Goal: Navigation & Orientation: Understand site structure

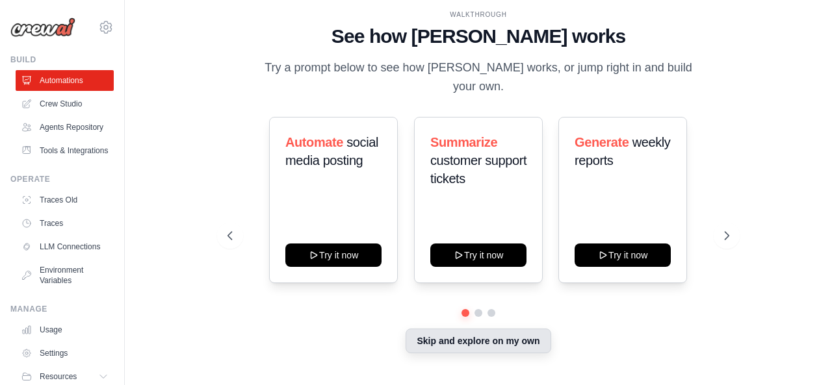
click at [509, 335] on button "Skip and explore on my own" at bounding box center [477, 341] width 145 height 25
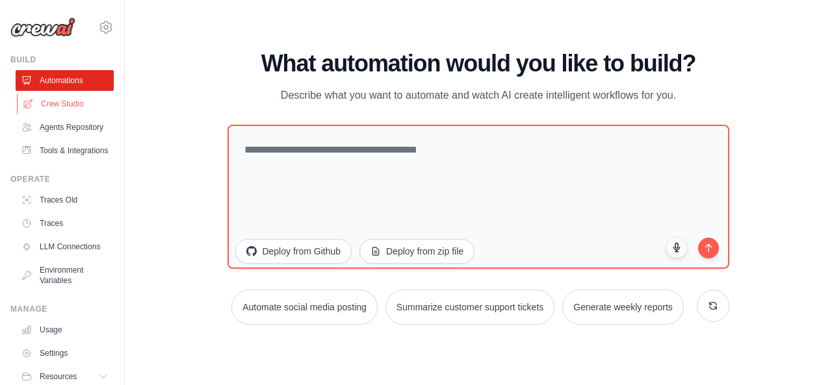
click at [61, 104] on link "Crew Studio" at bounding box center [66, 104] width 98 height 21
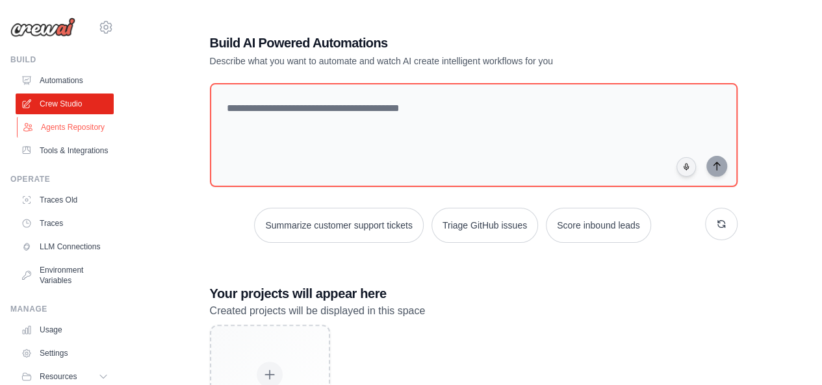
click at [45, 131] on link "Agents Repository" at bounding box center [66, 127] width 98 height 21
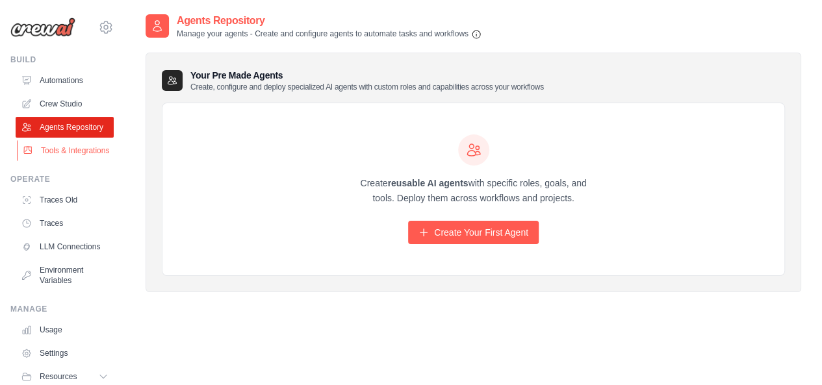
click at [51, 160] on link "Tools & Integrations" at bounding box center [66, 150] width 98 height 21
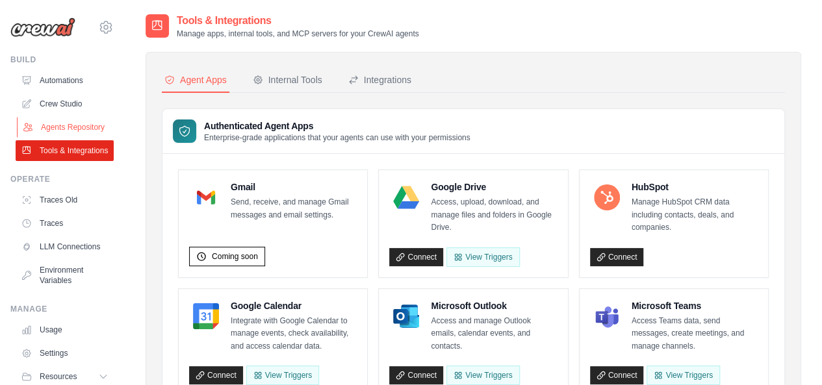
click at [55, 136] on link "Agents Repository" at bounding box center [66, 127] width 98 height 21
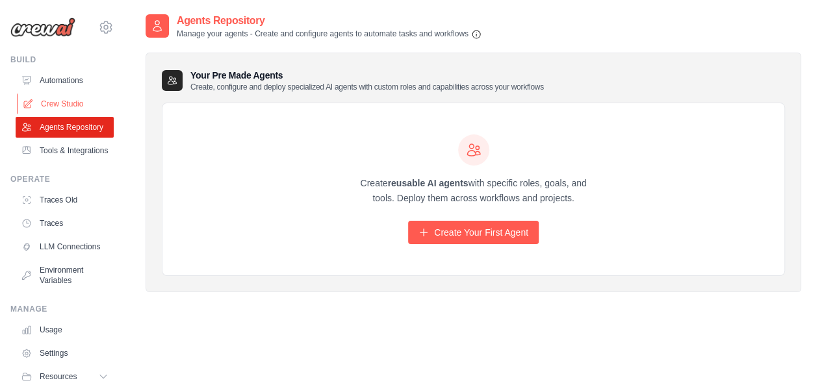
click at [57, 104] on link "Crew Studio" at bounding box center [66, 104] width 98 height 21
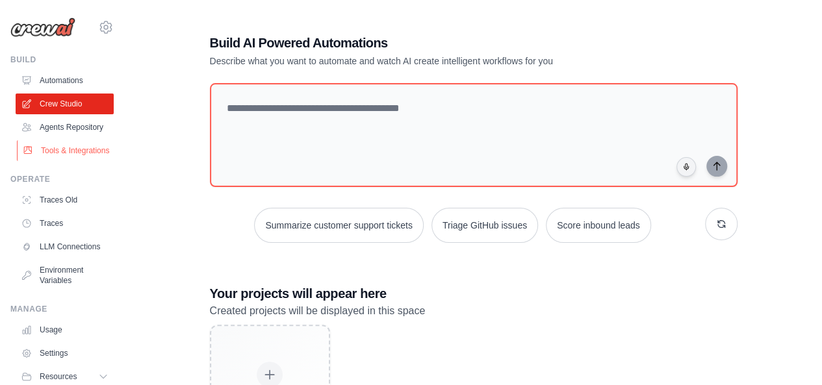
click at [58, 161] on link "Tools & Integrations" at bounding box center [66, 150] width 98 height 21
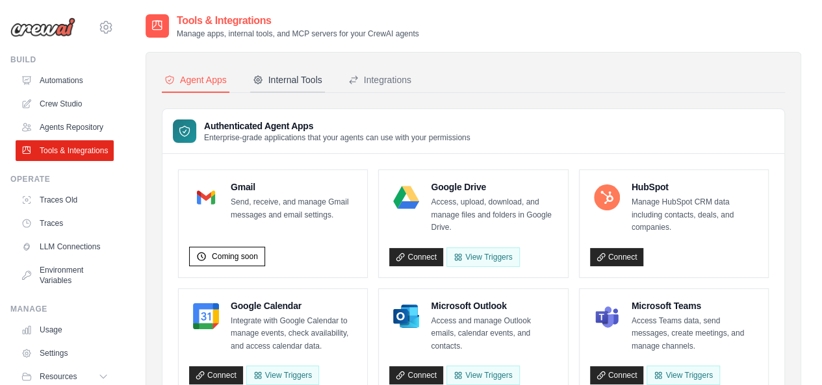
click at [307, 81] on div "Internal Tools" at bounding box center [288, 79] width 70 height 13
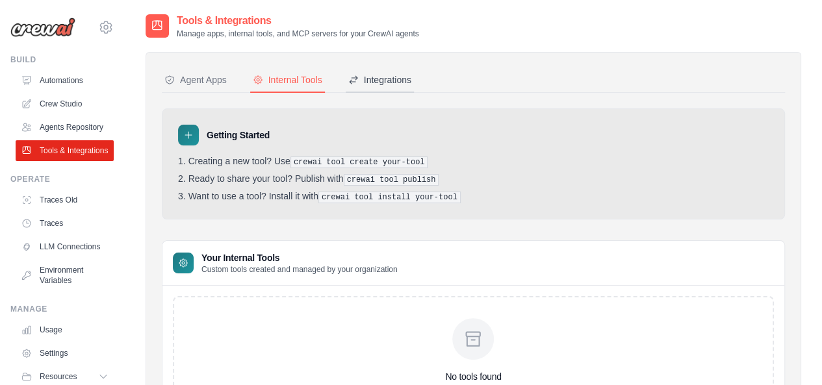
click at [383, 77] on div "Integrations" at bounding box center [379, 79] width 63 height 13
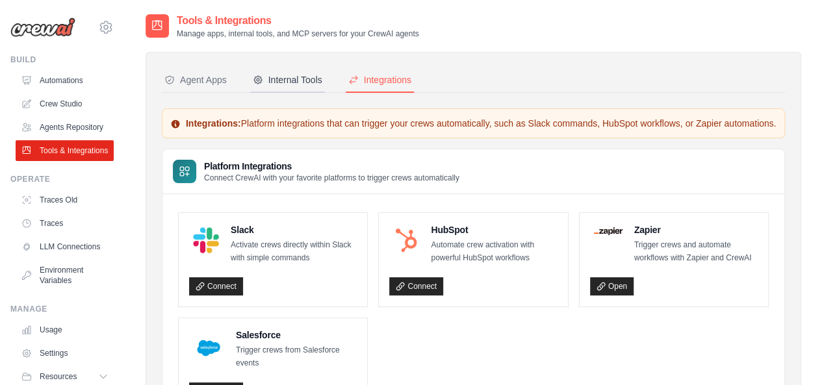
click at [273, 82] on div "Internal Tools" at bounding box center [288, 79] width 70 height 13
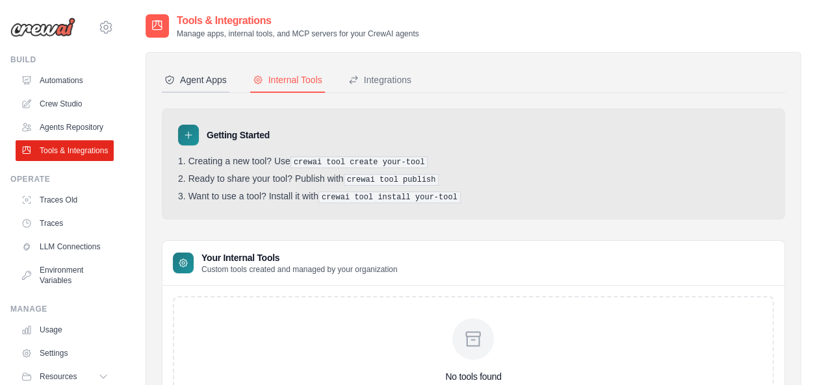
click at [203, 81] on div "Agent Apps" at bounding box center [195, 79] width 62 height 13
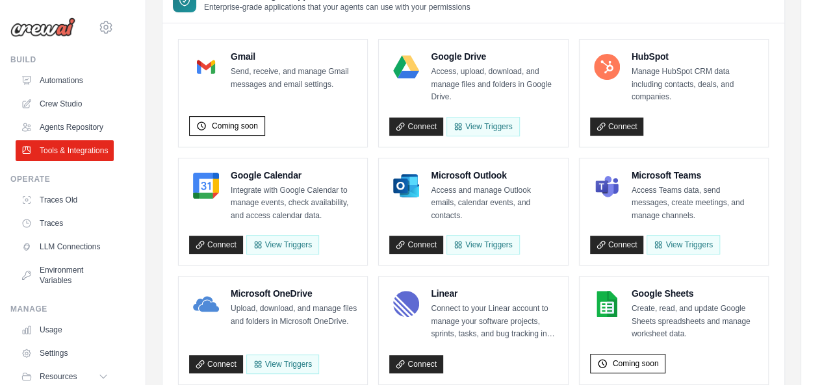
scroll to position [128, 0]
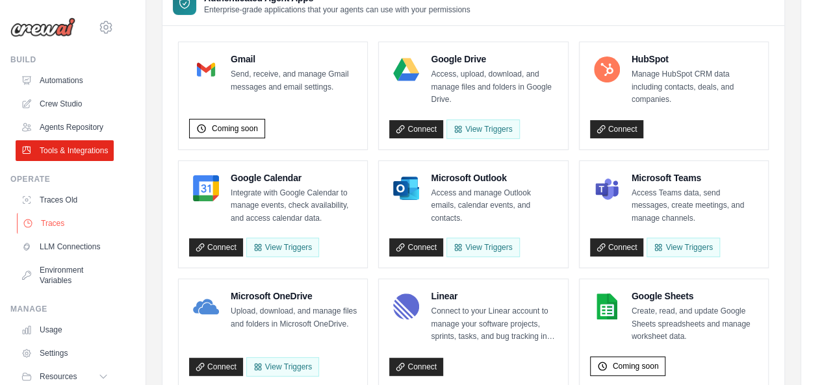
click at [60, 234] on link "Traces" at bounding box center [66, 223] width 98 height 21
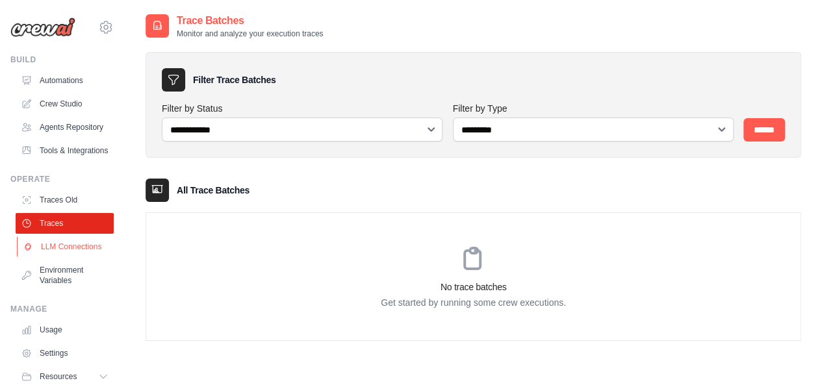
click at [53, 257] on link "LLM Connections" at bounding box center [66, 246] width 98 height 21
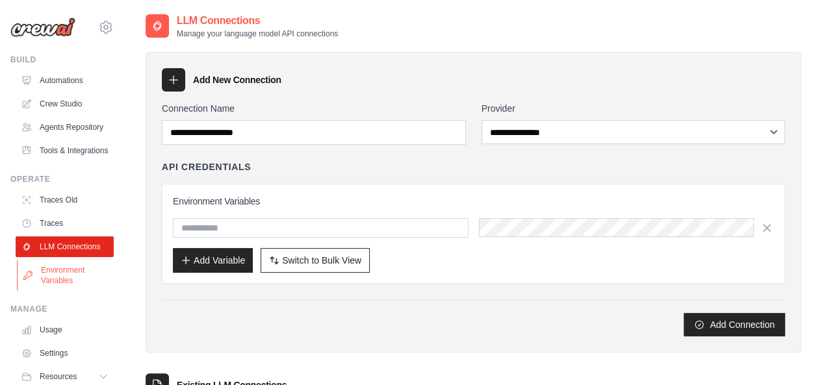
click at [57, 291] on link "Environment Variables" at bounding box center [66, 275] width 98 height 31
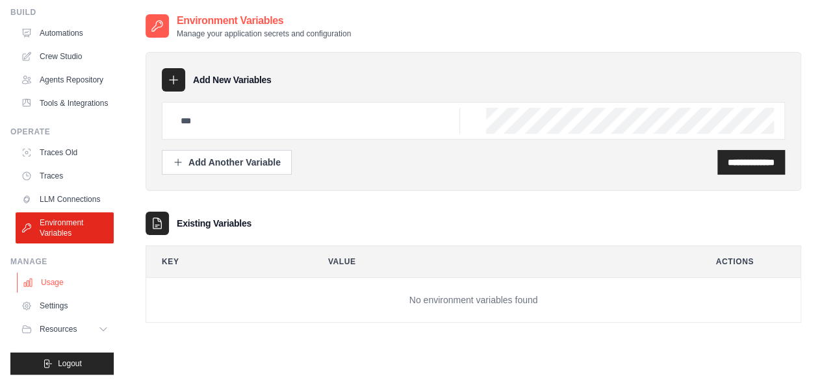
scroll to position [78, 0]
click at [67, 197] on link "LLM Connections" at bounding box center [66, 199] width 98 height 21
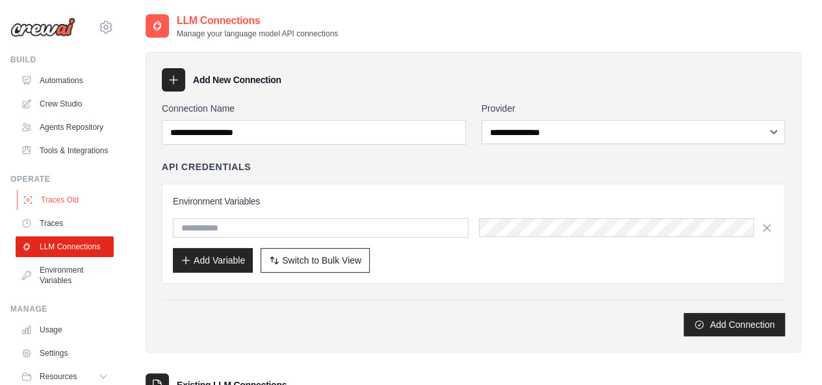
click at [56, 210] on link "Traces Old" at bounding box center [66, 200] width 98 height 21
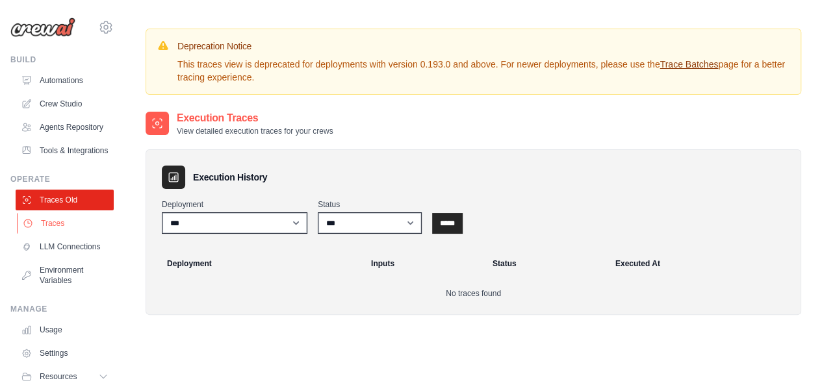
click at [64, 234] on link "Traces" at bounding box center [66, 223] width 98 height 21
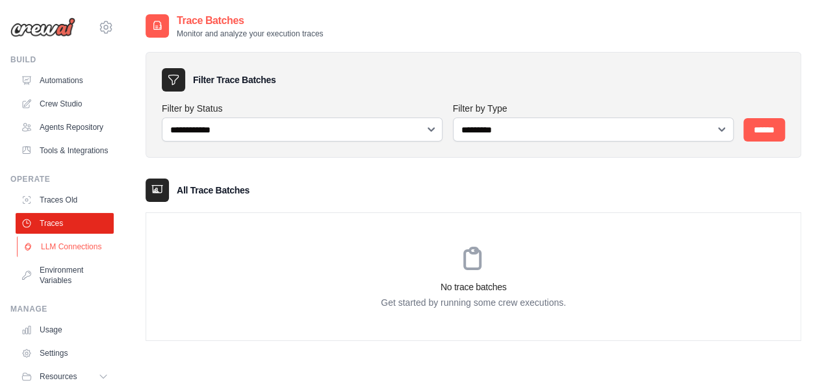
click at [59, 257] on link "LLM Connections" at bounding box center [66, 246] width 98 height 21
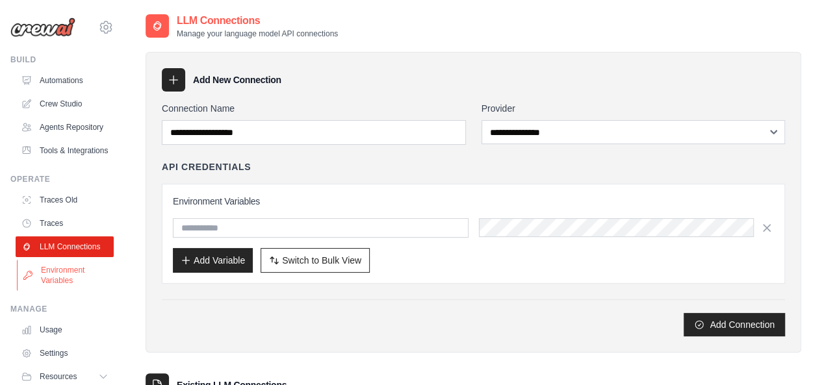
click at [60, 291] on link "Environment Variables" at bounding box center [66, 275] width 98 height 31
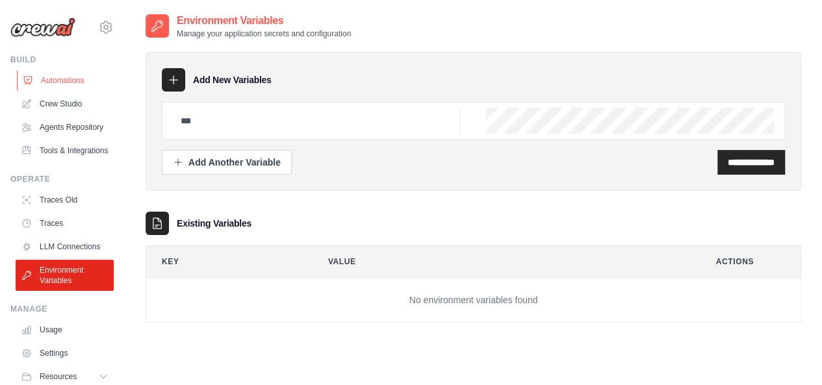
click at [75, 84] on link "Automations" at bounding box center [66, 80] width 98 height 21
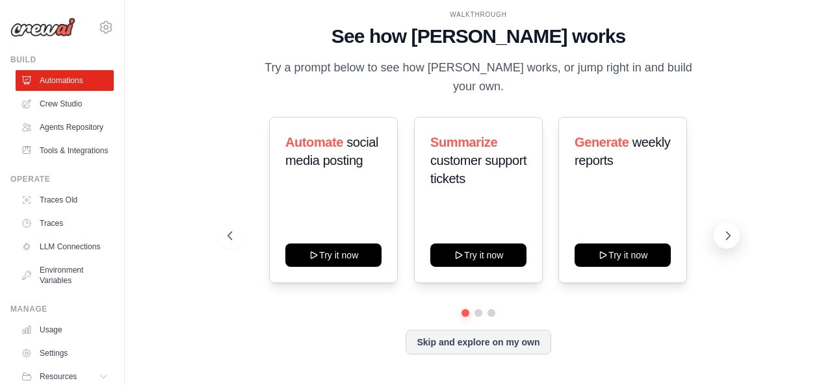
click at [728, 229] on icon at bounding box center [727, 235] width 13 height 13
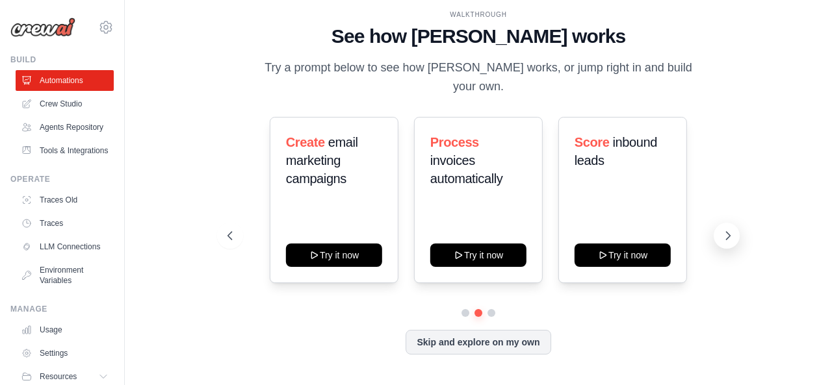
click at [728, 229] on icon at bounding box center [727, 235] width 13 height 13
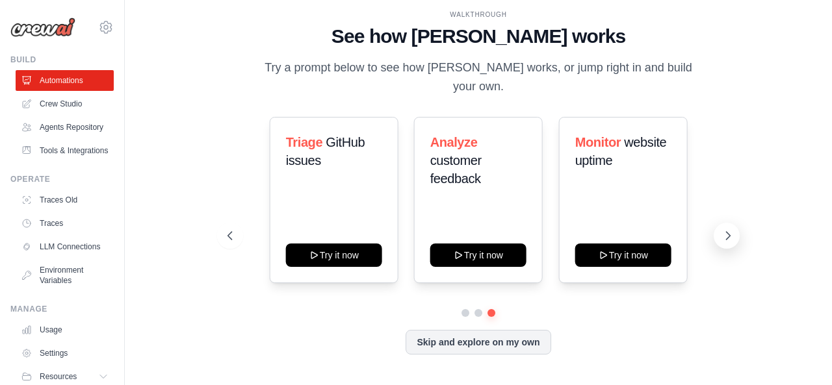
click at [728, 229] on icon at bounding box center [727, 235] width 13 height 13
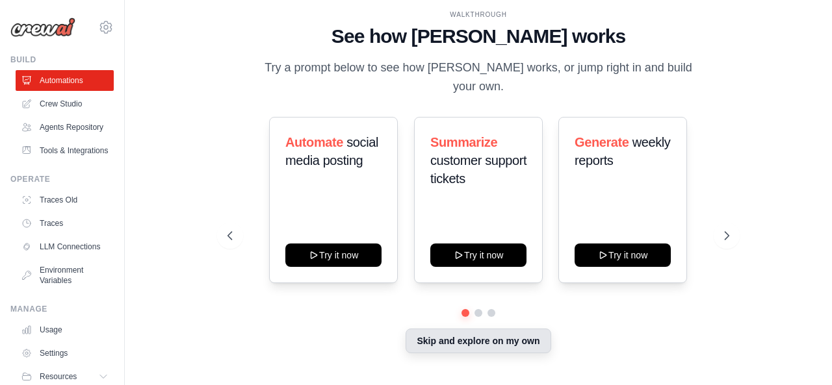
click at [497, 331] on button "Skip and explore on my own" at bounding box center [477, 341] width 145 height 25
